Goal: Task Accomplishment & Management: Manage account settings

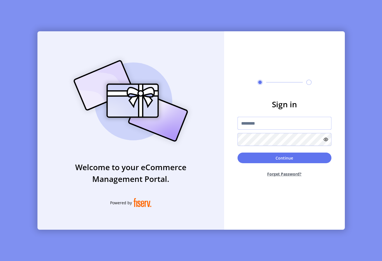
click at [261, 122] on input "text" at bounding box center [284, 123] width 94 height 13
type input "**********"
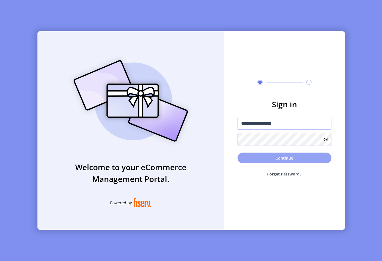
click at [275, 155] on button "Continue" at bounding box center [284, 158] width 94 height 11
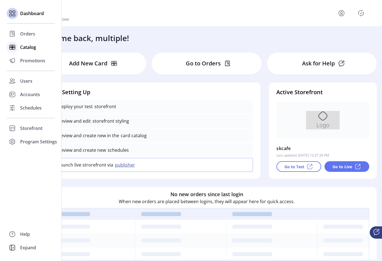
click at [20, 46] on span "Catalog" at bounding box center [28, 47] width 16 height 7
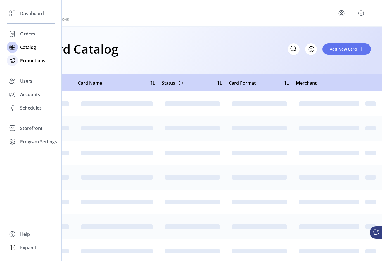
click at [28, 64] on div "Promotions" at bounding box center [31, 60] width 48 height 13
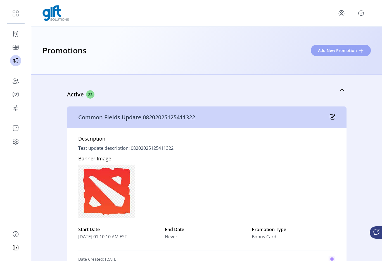
click at [326, 47] on span "Add New Promotion" at bounding box center [337, 50] width 39 height 6
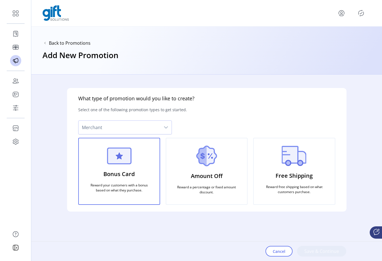
click at [144, 122] on span "Merchant" at bounding box center [119, 127] width 82 height 13
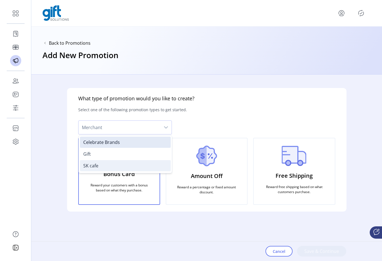
click at [125, 160] on li "SK cafe" at bounding box center [125, 165] width 91 height 11
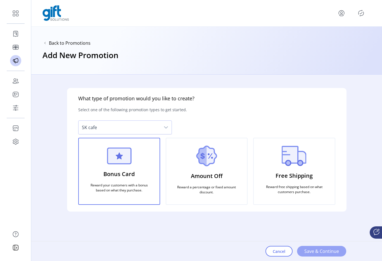
click at [310, 254] on span "Save & Continue" at bounding box center [321, 251] width 35 height 7
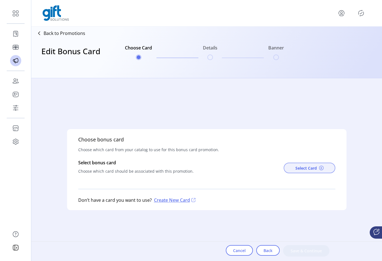
click at [295, 164] on button "Select Card" at bounding box center [310, 168] width 52 height 11
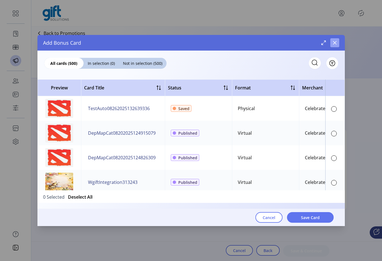
click at [335, 44] on icon "button" at bounding box center [334, 43] width 4 height 4
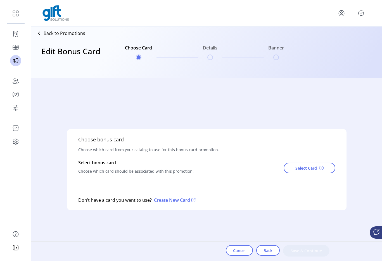
click at [43, 45] on h3 "Edit Bonus Card" at bounding box center [70, 56] width 59 height 23
click at [48, 30] on p "Back to Promotions" at bounding box center [65, 33] width 42 height 7
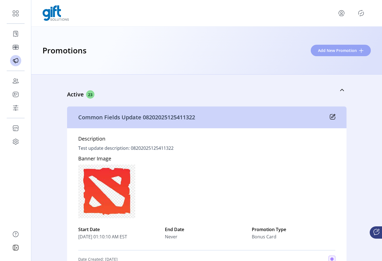
click at [325, 49] on span "Add New Promotion" at bounding box center [337, 50] width 39 height 6
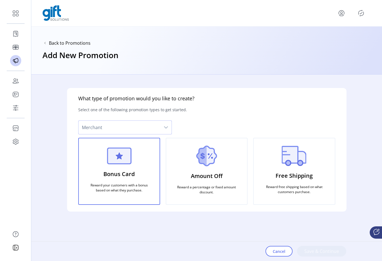
click at [131, 131] on span "Merchant" at bounding box center [119, 127] width 82 height 13
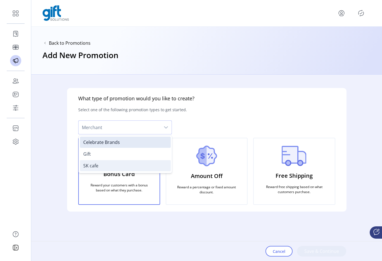
click at [109, 161] on li "SK cafe" at bounding box center [125, 165] width 91 height 11
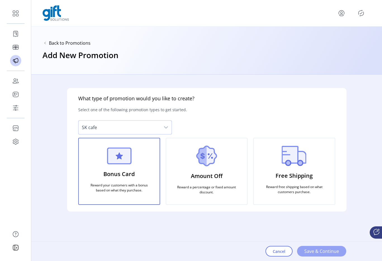
click at [322, 253] on span "Save & Continue" at bounding box center [321, 251] width 35 height 7
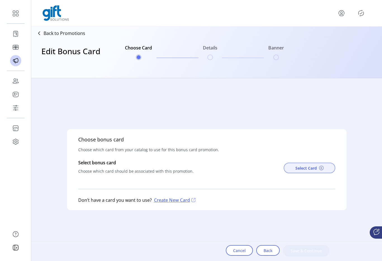
click at [297, 169] on span "Select Card" at bounding box center [306, 168] width 22 height 6
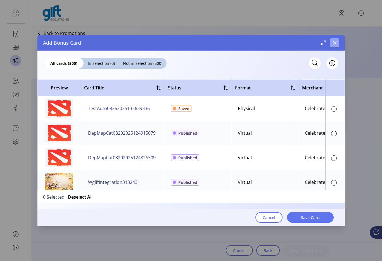
click at [335, 45] on button "button" at bounding box center [334, 42] width 9 height 9
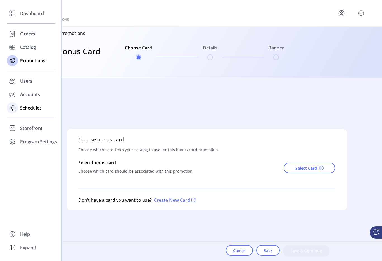
click at [32, 110] on span "Schedules" at bounding box center [31, 107] width 22 height 7
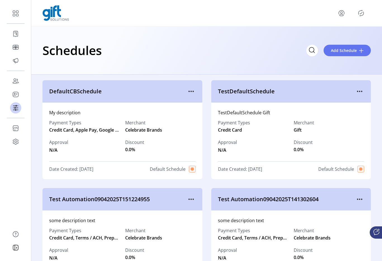
click at [128, 70] on div "Schedules Add Schedule" at bounding box center [206, 51] width 351 height 48
click at [138, 72] on div "Schedules Add Schedule" at bounding box center [206, 51] width 351 height 48
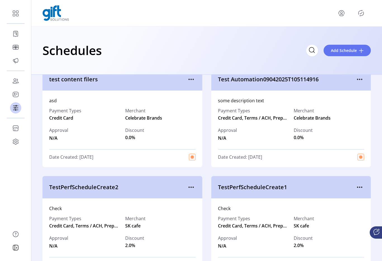
scroll to position [217, 0]
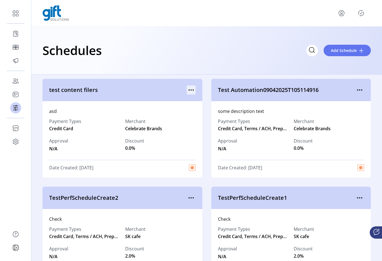
click at [189, 89] on icon "menu" at bounding box center [191, 89] width 9 height 9
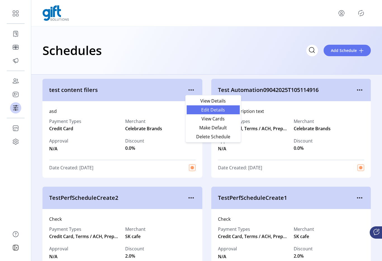
click at [201, 111] on span "Edit Details" at bounding box center [213, 110] width 46 height 4
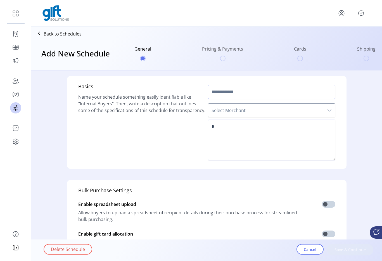
type input "**********"
type textarea "***"
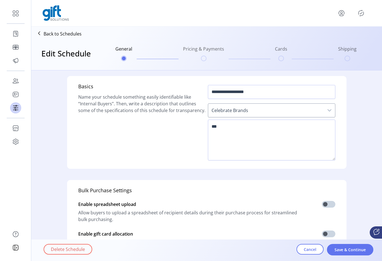
click at [232, 113] on span "Celebrate Brands" at bounding box center [266, 110] width 116 height 13
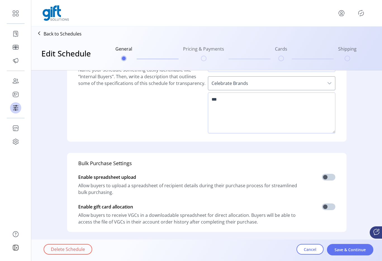
scroll to position [137, 0]
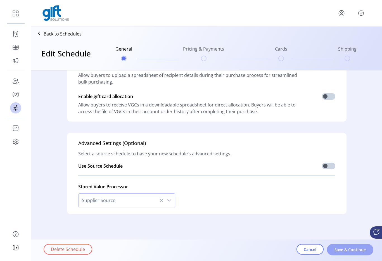
click at [342, 247] on span "Save & Continue" at bounding box center [350, 250] width 32 height 6
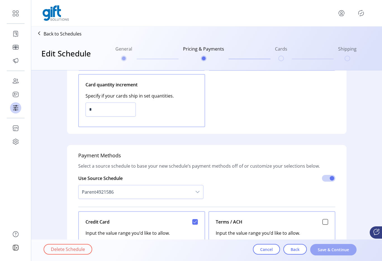
click at [339, 247] on span "Save & Continue" at bounding box center [333, 250] width 32 height 6
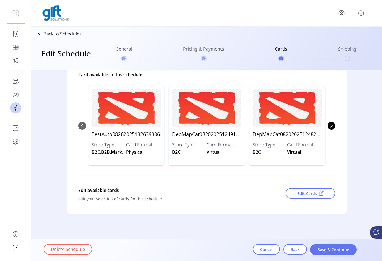
scroll to position [60, 0]
click at [302, 195] on span "Edit Cards" at bounding box center [307, 194] width 20 height 6
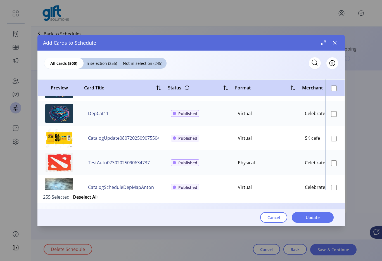
scroll to position [608, 0]
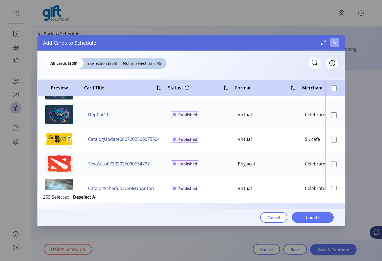
click at [332, 45] on button "button" at bounding box center [334, 42] width 9 height 9
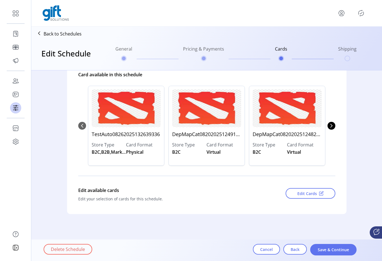
click at [60, 35] on p "Back to Schedules" at bounding box center [63, 33] width 38 height 7
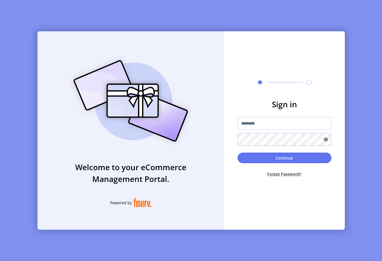
click at [281, 117] on input "text" at bounding box center [284, 123] width 94 height 13
type input "**********"
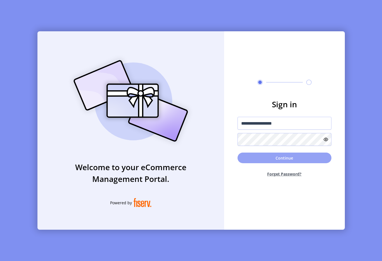
click at [246, 155] on button "Continue" at bounding box center [284, 158] width 94 height 11
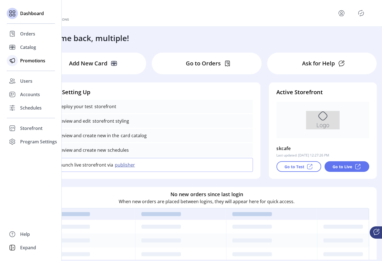
click at [23, 65] on div "Promotions" at bounding box center [31, 60] width 48 height 13
click at [48, 54] on div "Promotions" at bounding box center [31, 60] width 48 height 13
click at [44, 57] on span "Promotions" at bounding box center [32, 60] width 25 height 7
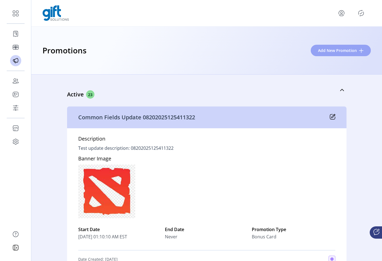
click at [334, 51] on span "Add New Promotion" at bounding box center [337, 50] width 39 height 6
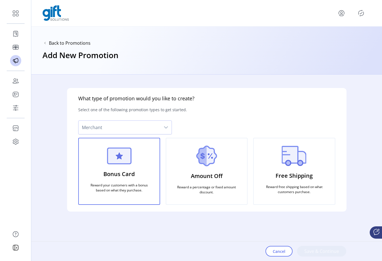
click at [123, 130] on span "Merchant" at bounding box center [119, 127] width 82 height 13
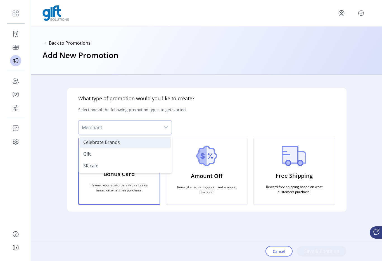
click at [109, 141] on span "Celebrate Brands" at bounding box center [101, 142] width 37 height 6
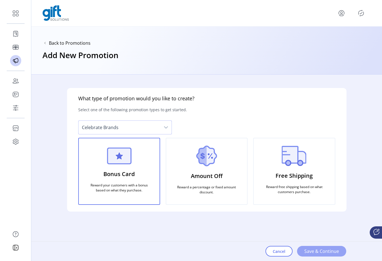
click at [316, 246] on button "Save & Continue" at bounding box center [321, 251] width 49 height 11
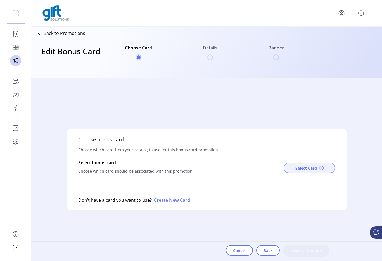
click at [293, 171] on button "Select Card" at bounding box center [310, 168] width 52 height 11
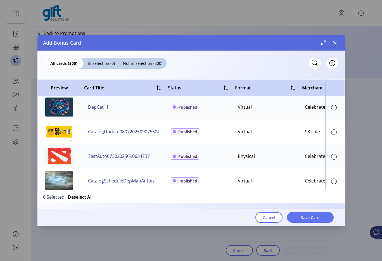
scroll to position [615, 0]
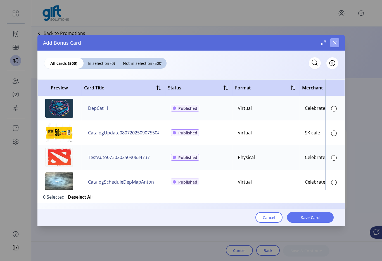
click at [335, 42] on icon "button" at bounding box center [334, 43] width 4 height 4
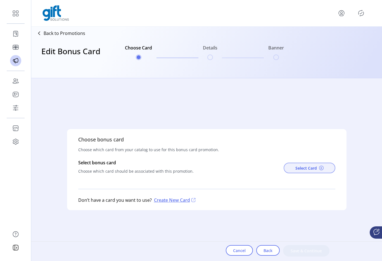
click at [299, 168] on span "Select Card" at bounding box center [306, 168] width 22 height 6
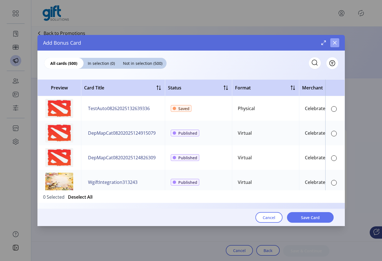
click at [334, 43] on icon "button" at bounding box center [334, 43] width 4 height 4
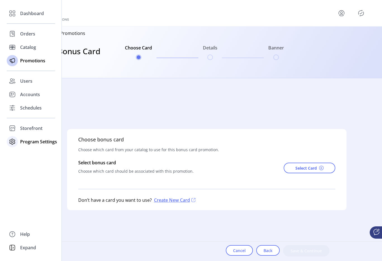
drag, startPoint x: 28, startPoint y: 140, endPoint x: 30, endPoint y: 144, distance: 4.6
click at [28, 140] on span "Program Settings" at bounding box center [38, 141] width 37 height 7
click at [39, 153] on span "Templates" at bounding box center [31, 152] width 22 height 7
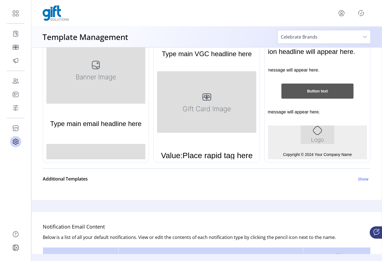
scroll to position [1, 0]
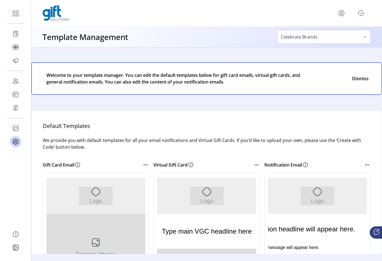
click at [142, 164] on icon at bounding box center [145, 164] width 7 height 7
click at [147, 165] on icon at bounding box center [147, 165] width 1 height 1
click at [144, 165] on icon at bounding box center [145, 164] width 7 height 7
click at [157, 172] on span "Edit Template" at bounding box center [169, 174] width 46 height 4
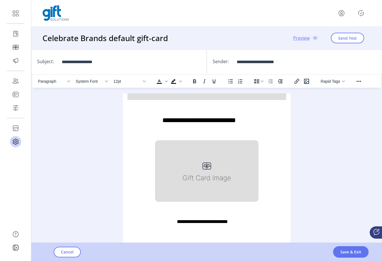
scroll to position [223, 0]
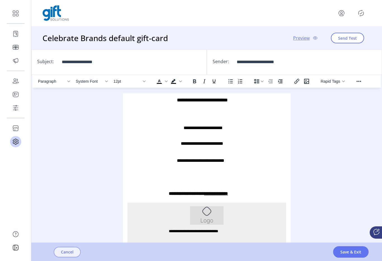
click at [70, 253] on span "Cancel" at bounding box center [67, 252] width 13 height 6
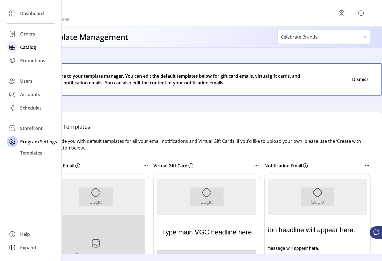
click at [15, 47] on icon at bounding box center [12, 47] width 9 height 9
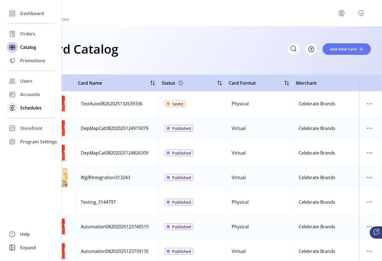
click at [21, 112] on div "Schedules" at bounding box center [31, 107] width 48 height 13
click at [32, 108] on span "Schedules" at bounding box center [31, 107] width 22 height 7
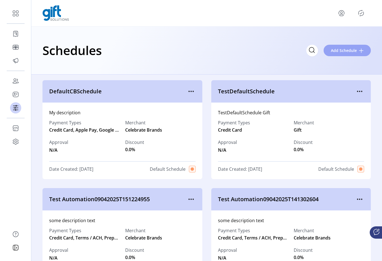
click at [349, 50] on span "Add Schedule" at bounding box center [344, 50] width 26 height 6
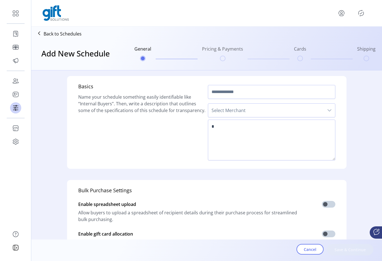
click at [234, 109] on span "Select Merchant" at bounding box center [266, 110] width 116 height 13
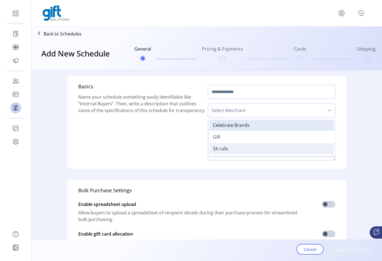
click at [226, 144] on li "SK cafe" at bounding box center [272, 148] width 125 height 11
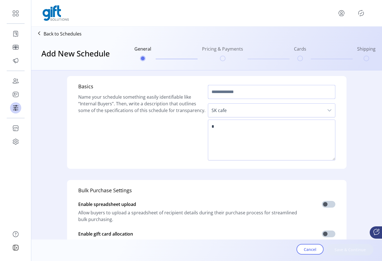
click at [221, 97] on input "text" at bounding box center [271, 92] width 127 height 14
type input "*********"
click at [229, 134] on textarea at bounding box center [271, 140] width 127 height 41
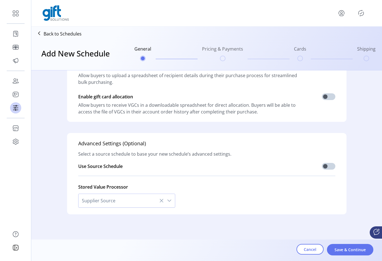
scroll to position [137, 0]
type textarea "****"
click at [355, 243] on div "Cancel Save & Continue" at bounding box center [222, 250] width 382 height 22
click at [348, 247] on span "Save & Continue" at bounding box center [350, 250] width 32 height 6
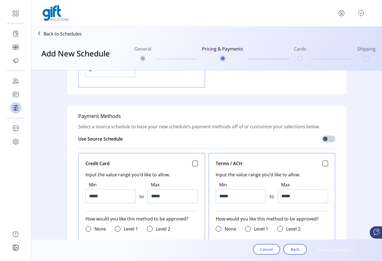
scroll to position [162, 0]
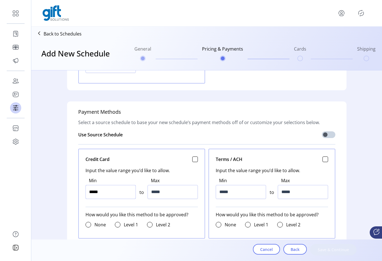
click at [118, 190] on input "*****" at bounding box center [110, 192] width 50 height 14
type input "*****"
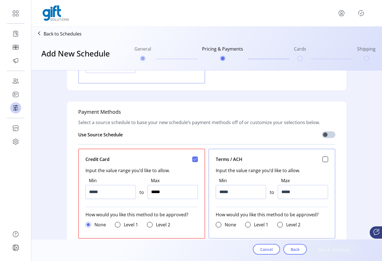
click at [162, 192] on input "*****" at bounding box center [172, 192] width 50 height 14
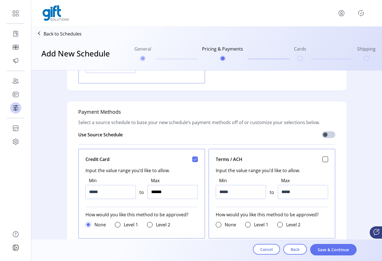
type input "*******"
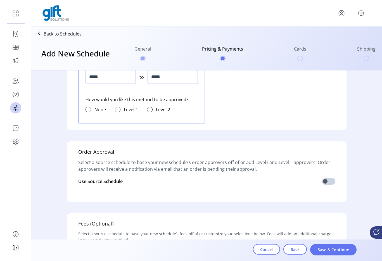
scroll to position [746, 0]
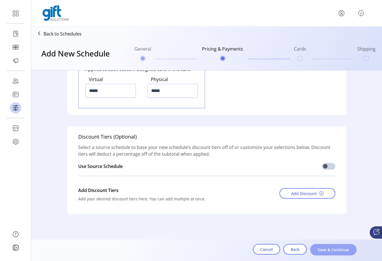
click at [322, 251] on span "Save & Continue" at bounding box center [333, 250] width 32 height 6
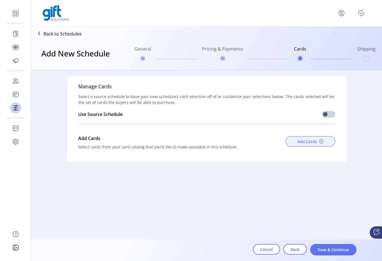
click at [290, 142] on button "Add Cards" at bounding box center [310, 141] width 50 height 11
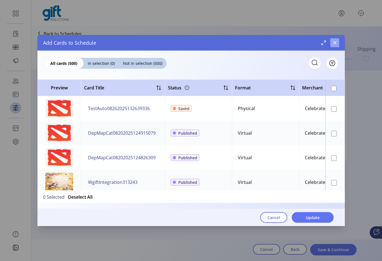
click at [334, 43] on icon "button" at bounding box center [334, 43] width 4 height 4
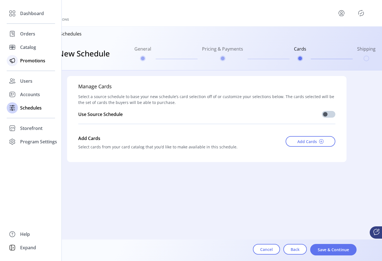
click at [31, 57] on span "Promotions" at bounding box center [32, 60] width 25 height 7
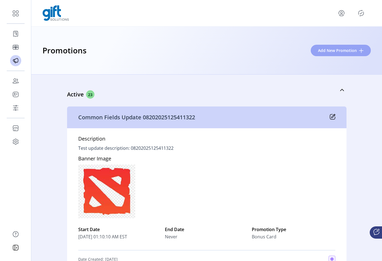
click at [328, 49] on span "Add New Promotion" at bounding box center [337, 50] width 39 height 6
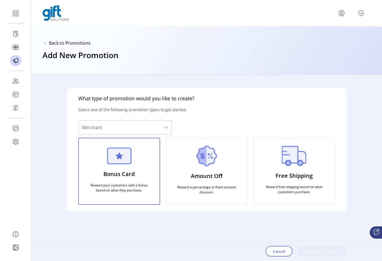
click at [148, 129] on span "Merchant" at bounding box center [119, 127] width 82 height 13
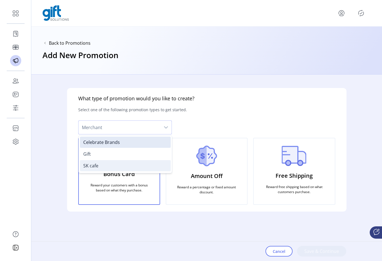
click at [109, 164] on li "SK cafe" at bounding box center [125, 165] width 91 height 11
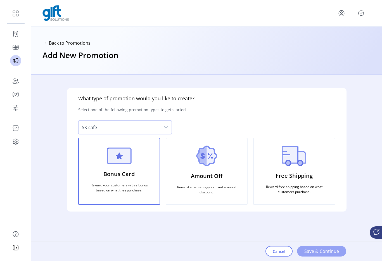
click at [335, 252] on span "Save & Continue" at bounding box center [321, 251] width 35 height 7
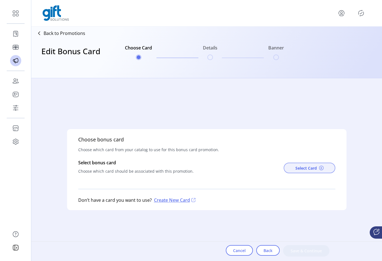
click at [311, 164] on button "Select Card" at bounding box center [310, 168] width 52 height 11
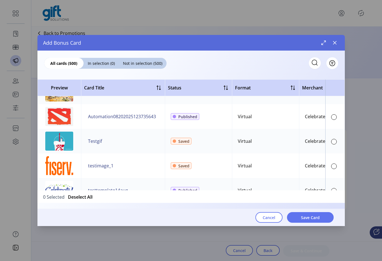
scroll to position [414, 0]
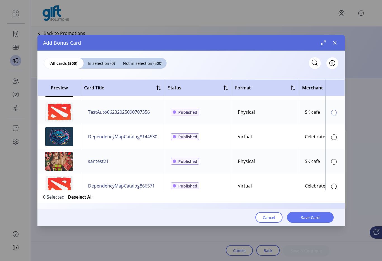
click at [331, 111] on div at bounding box center [334, 113] width 6 height 6
click at [326, 211] on div "Cancel Save Card" at bounding box center [185, 217] width 296 height 17
drag, startPoint x: 326, startPoint y: 213, endPoint x: 327, endPoint y: 219, distance: 5.7
click at [327, 218] on button "Save Card" at bounding box center [310, 217] width 47 height 11
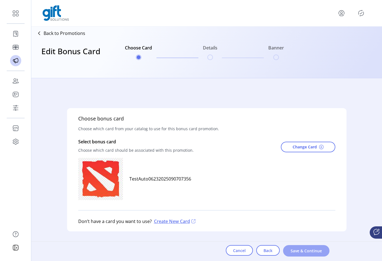
click at [318, 246] on button "Save & Continue" at bounding box center [306, 250] width 46 height 11
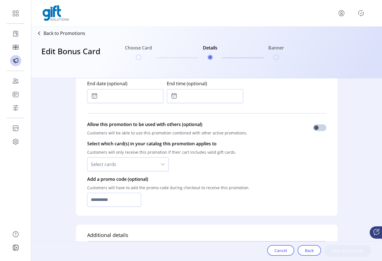
scroll to position [337, 0]
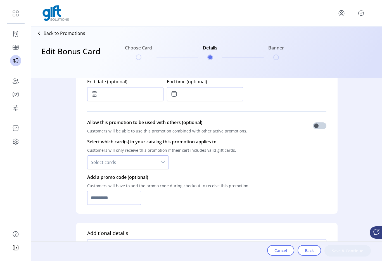
click at [117, 165] on span "Select cards" at bounding box center [122, 162] width 70 height 13
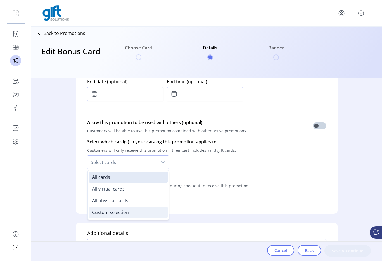
click at [115, 213] on span "Custom selection" at bounding box center [110, 212] width 37 height 6
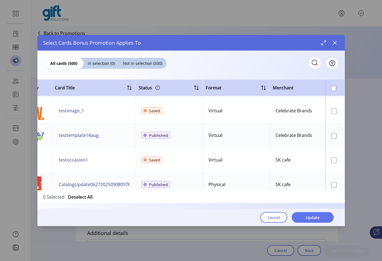
scroll to position [247, 29]
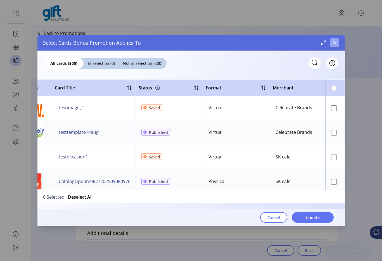
click at [334, 43] on icon "button" at bounding box center [335, 43] width 4 height 4
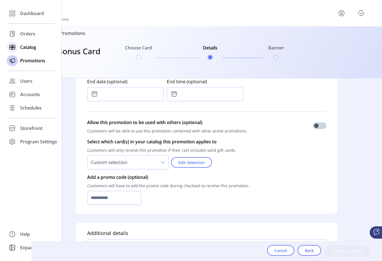
click at [19, 41] on div "Catalog" at bounding box center [31, 47] width 48 height 13
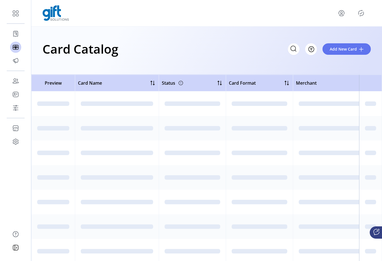
click at [343, 20] on div at bounding box center [206, 13] width 328 height 16
click at [342, 16] on icon "menu" at bounding box center [341, 13] width 9 height 9
click at [327, 37] on span "Sign Out" at bounding box center [321, 35] width 42 height 4
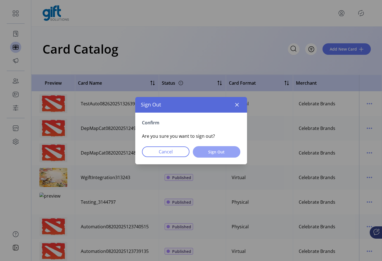
click at [229, 152] on span "Sign Out" at bounding box center [216, 152] width 33 height 6
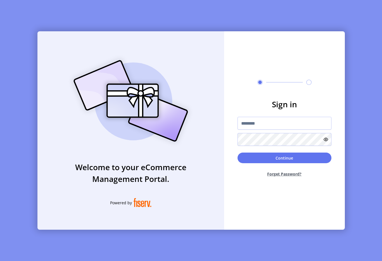
click at [72, 21] on div "Welcome to your eCommerce Management Portal. Powered by Sign in Continue Forget…" at bounding box center [191, 130] width 382 height 261
click at [272, 127] on input "text" at bounding box center [284, 123] width 94 height 13
type input "**********"
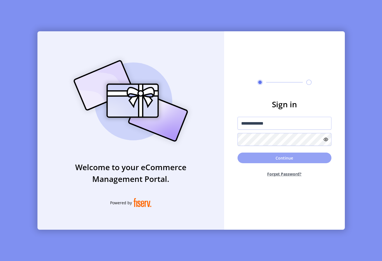
click at [281, 163] on button "Continue" at bounding box center [284, 158] width 94 height 11
